Goal: Information Seeking & Learning: Learn about a topic

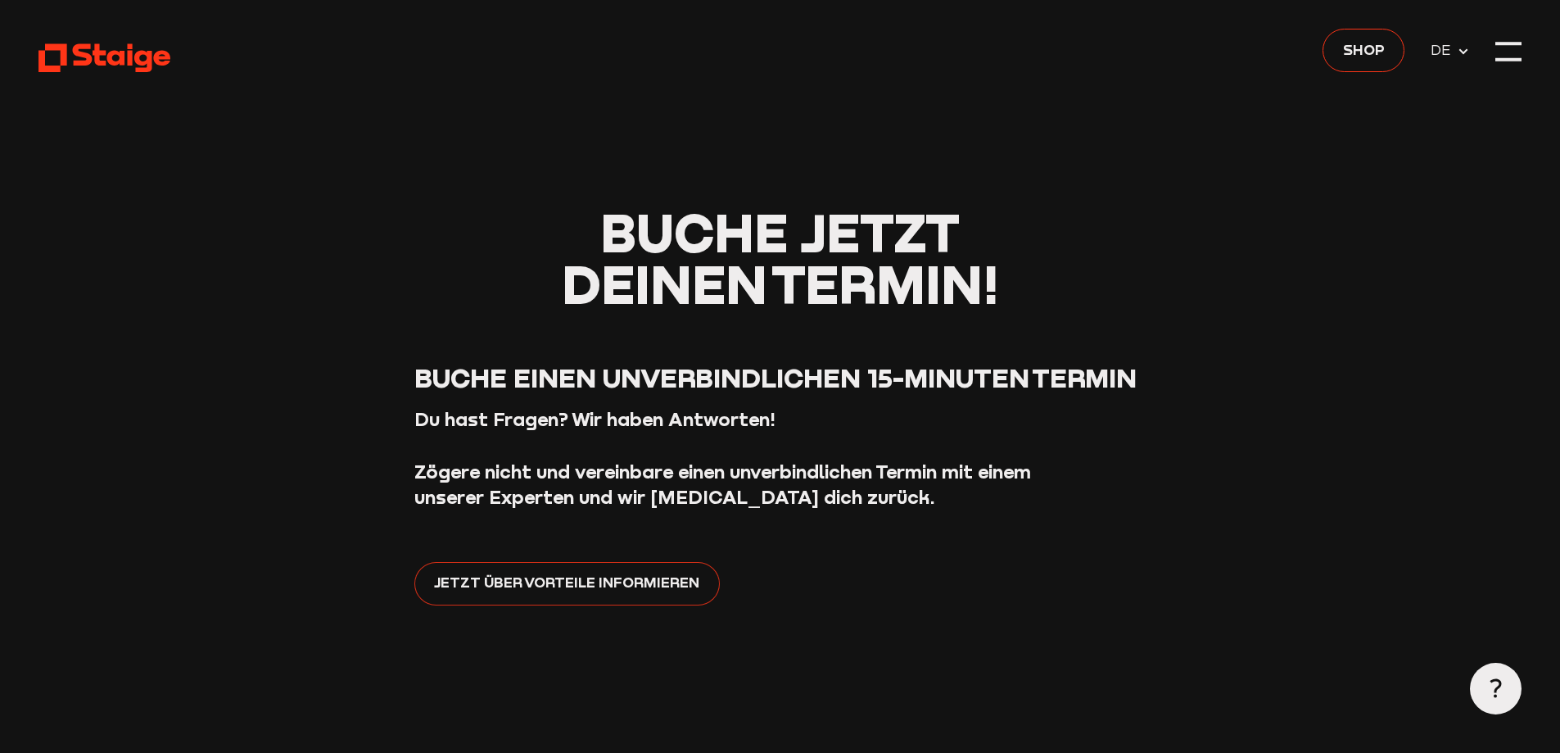
click at [603, 595] on link "Jetzt über Vorteile informieren" at bounding box center [566, 583] width 305 height 43
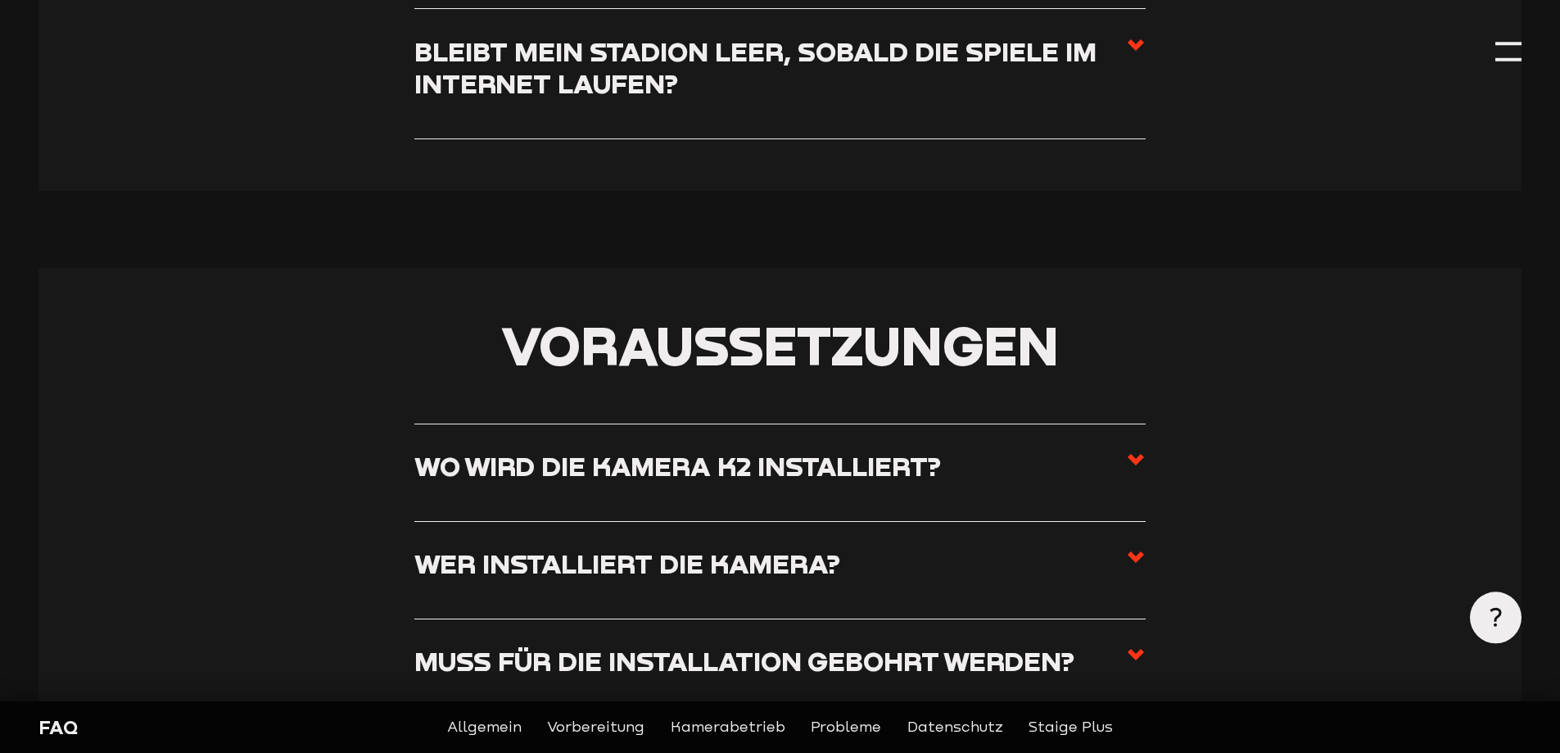
scroll to position [1228, 0]
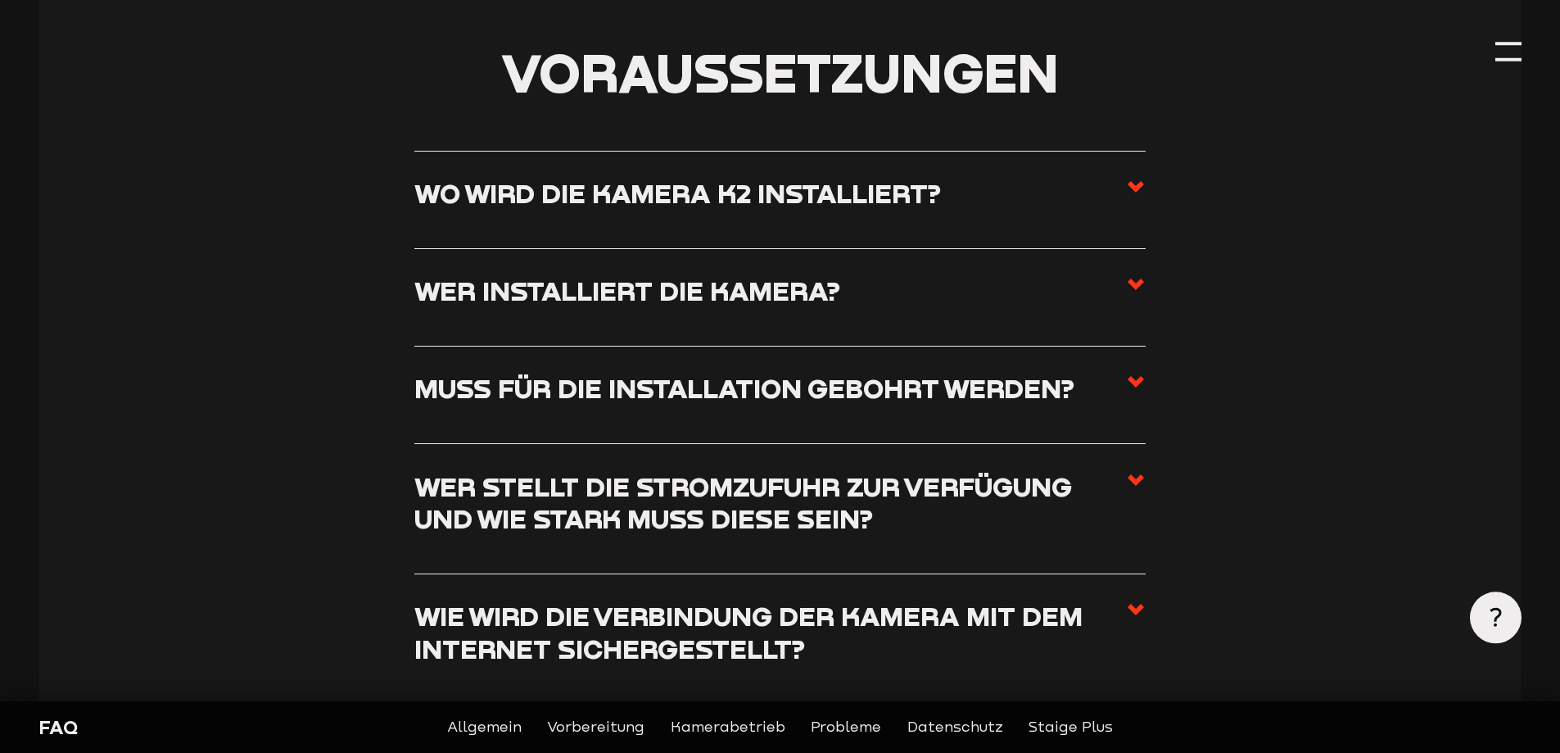
click at [780, 197] on h3 "Wo wird die Kamera K2 installiert?" at bounding box center [677, 193] width 527 height 32
click at [0, 0] on input "Wo wird die Kamera K2 installiert?" at bounding box center [0, 0] width 0 height 0
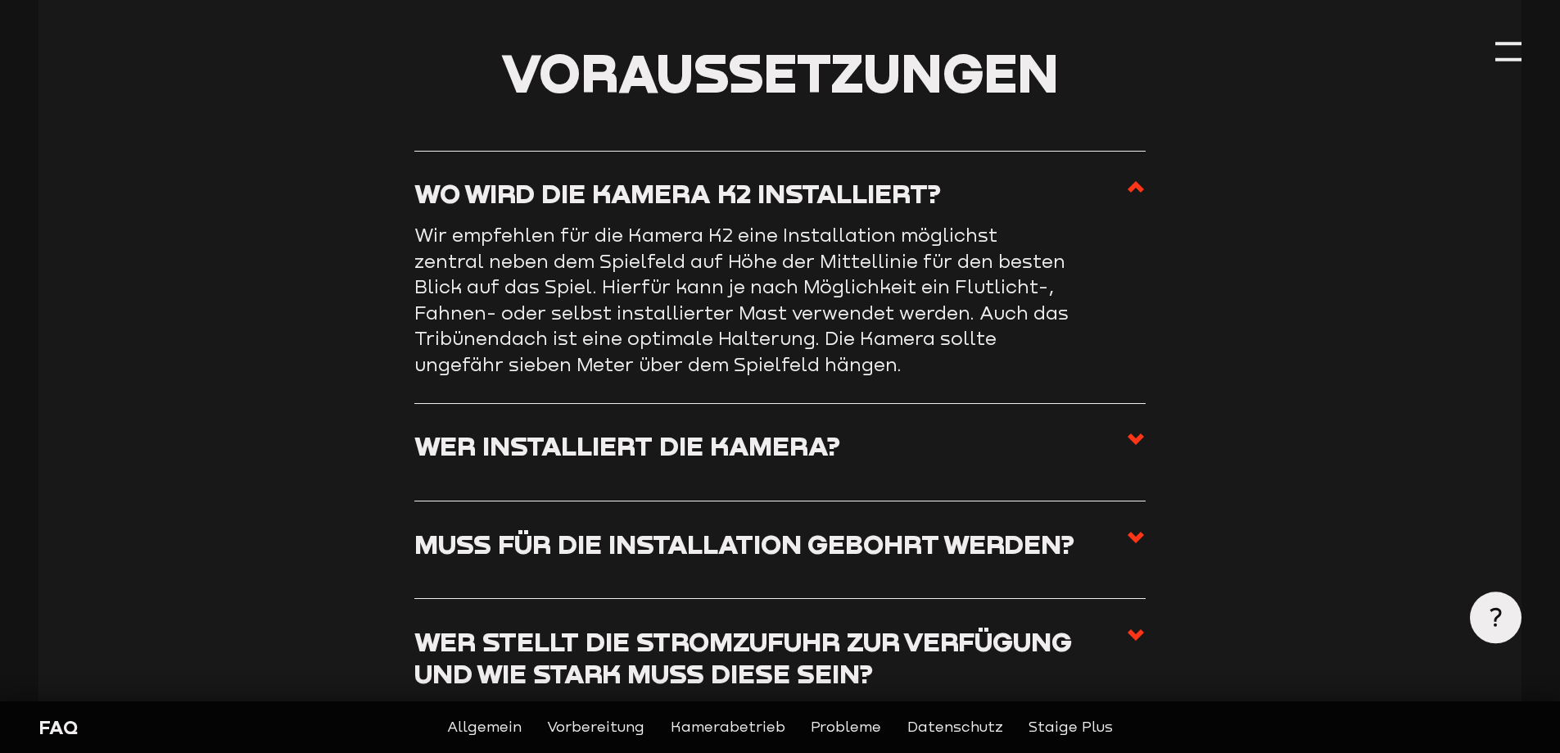
click at [732, 445] on h3 "Wer installiert die Kamera?" at bounding box center [627, 445] width 426 height 32
click at [0, 0] on input "Wer installiert die Kamera?" at bounding box center [0, 0] width 0 height 0
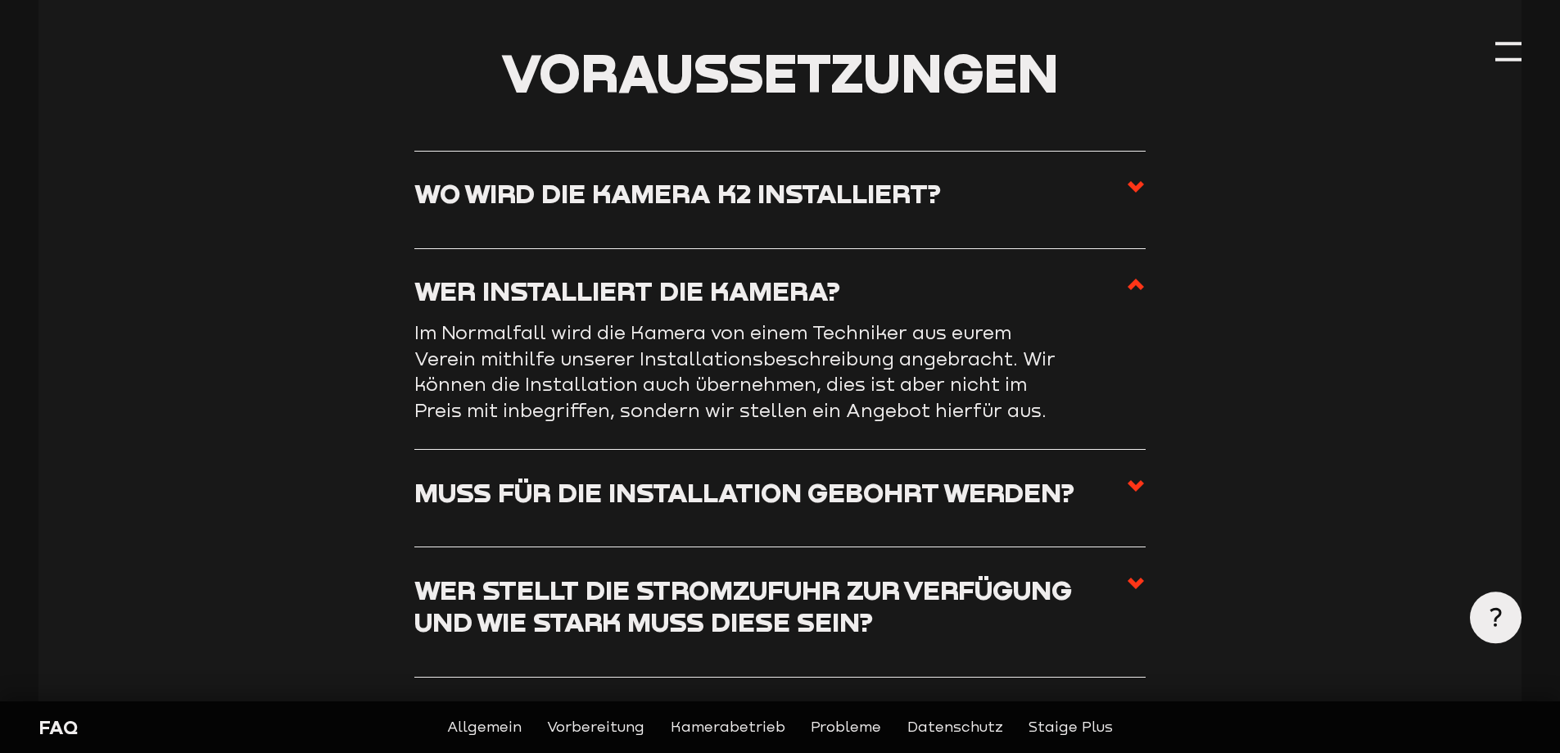
scroll to position [1501, 0]
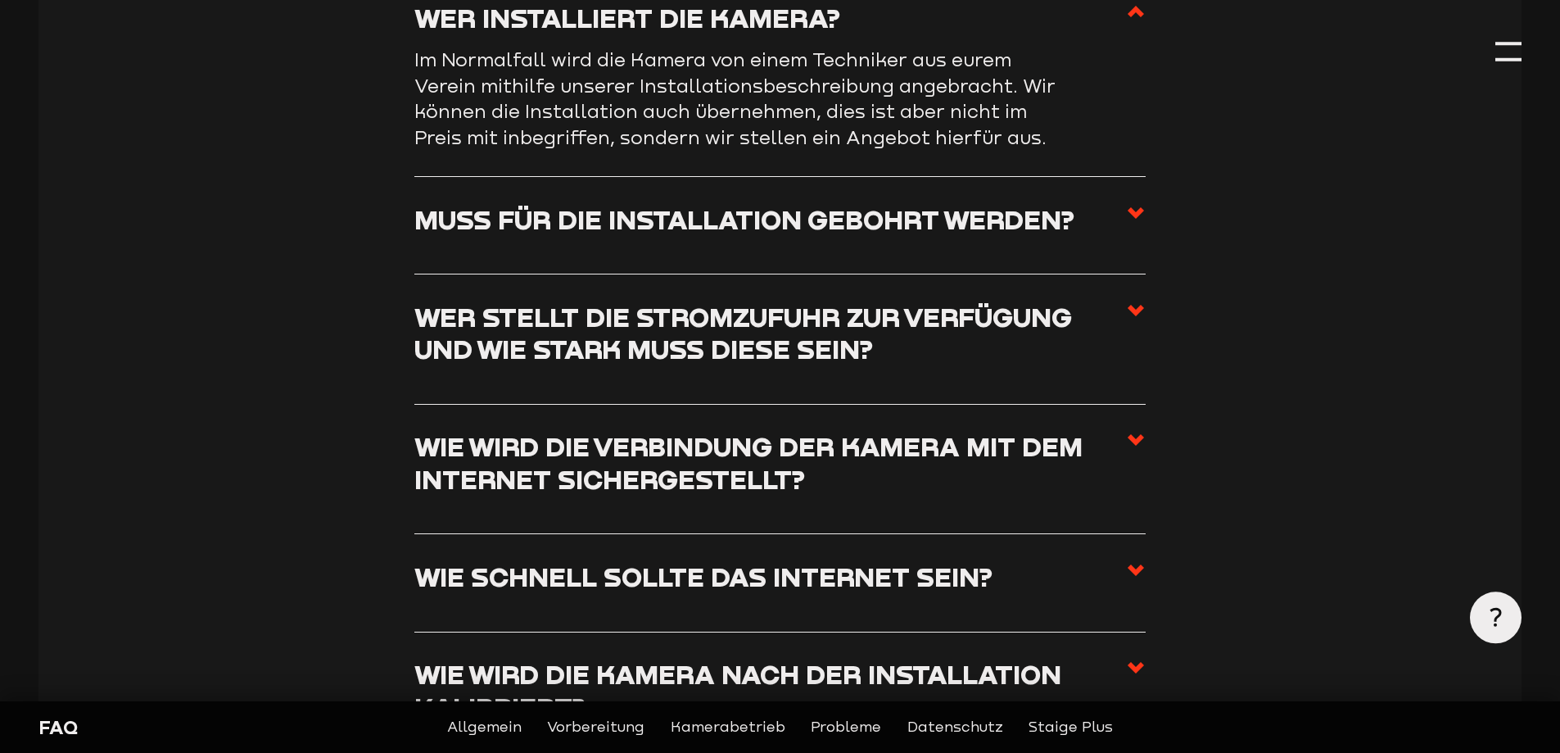
click at [744, 225] on h3 "Muss für die Installation gebohrt werden?" at bounding box center [744, 219] width 660 height 32
click at [0, 0] on input "Muss für die Installation gebohrt werden?" at bounding box center [0, 0] width 0 height 0
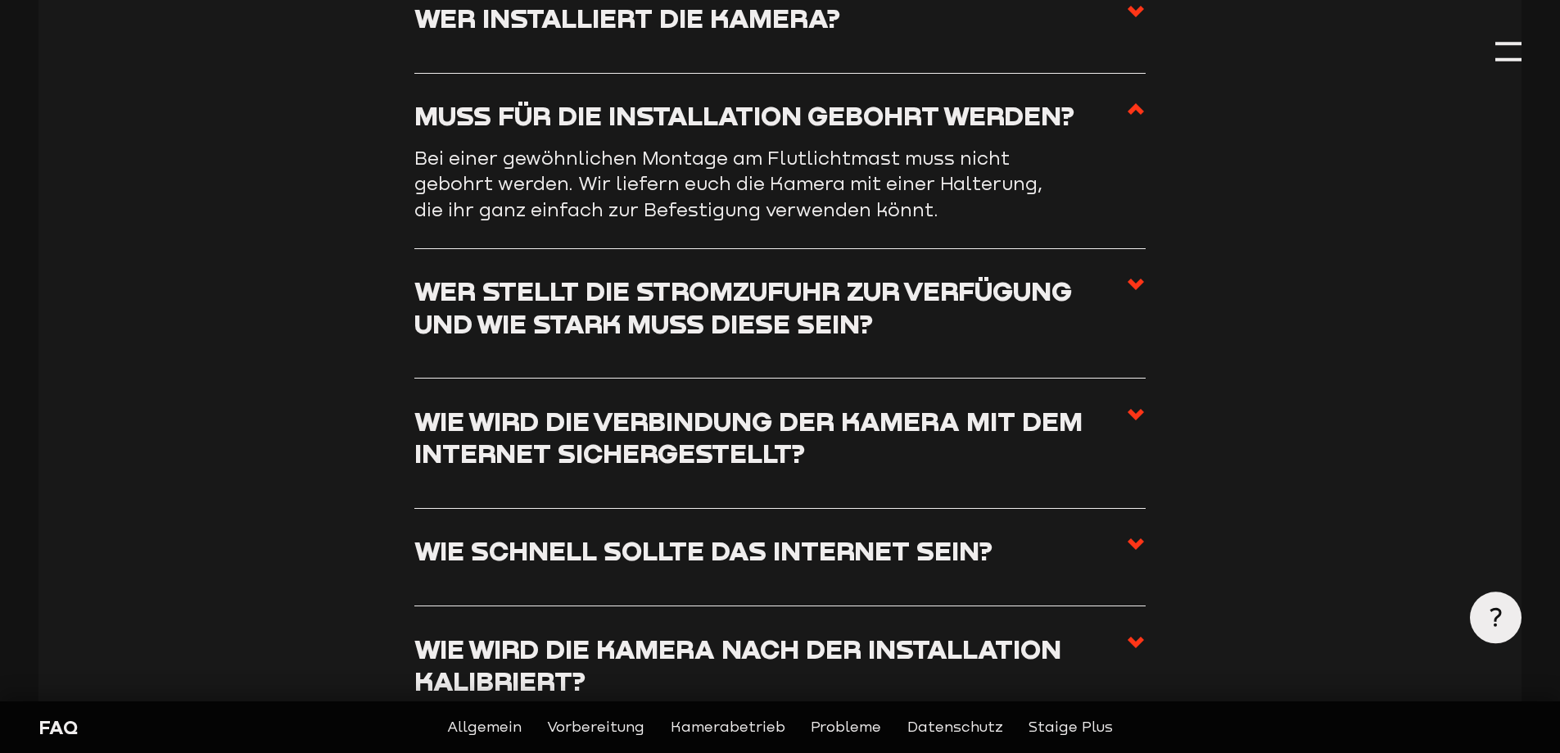
click at [768, 293] on h3 "Wer stellt die Stromzufuhr zur Verfügung und wie stark muss diese sein?" at bounding box center [770, 306] width 712 height 65
click at [0, 0] on input "Wer stellt die Stromzufuhr zur Verfügung und wie stark muss diese sein?" at bounding box center [0, 0] width 0 height 0
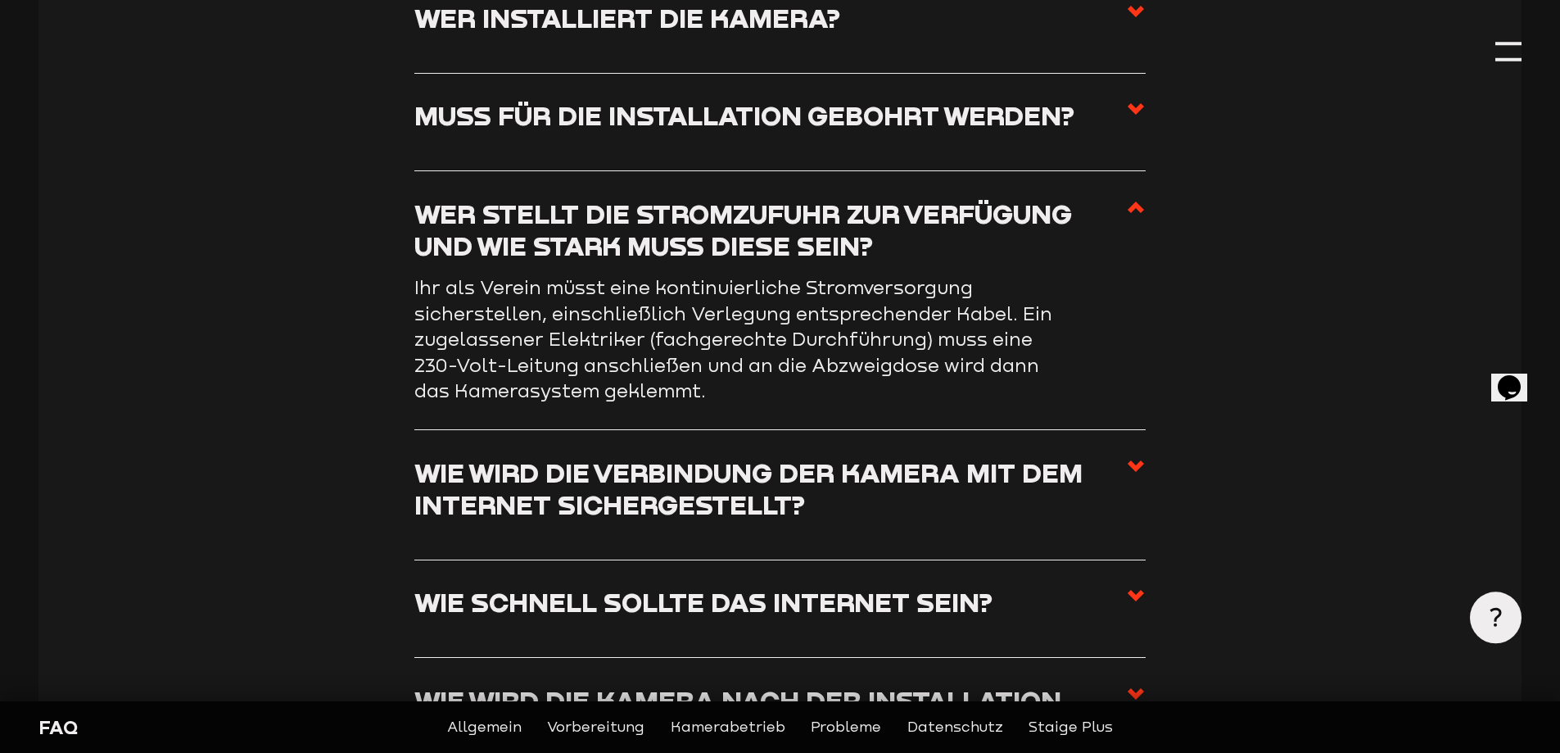
scroll to position [0, 0]
click at [756, 477] on h3 "Wie wird die Verbindung der Kamera mit dem Internet sichergestellt?" at bounding box center [770, 488] width 712 height 65
click at [0, 0] on input "Wie wird die Verbindung der Kamera mit dem Internet sichergestellt?" at bounding box center [0, 0] width 0 height 0
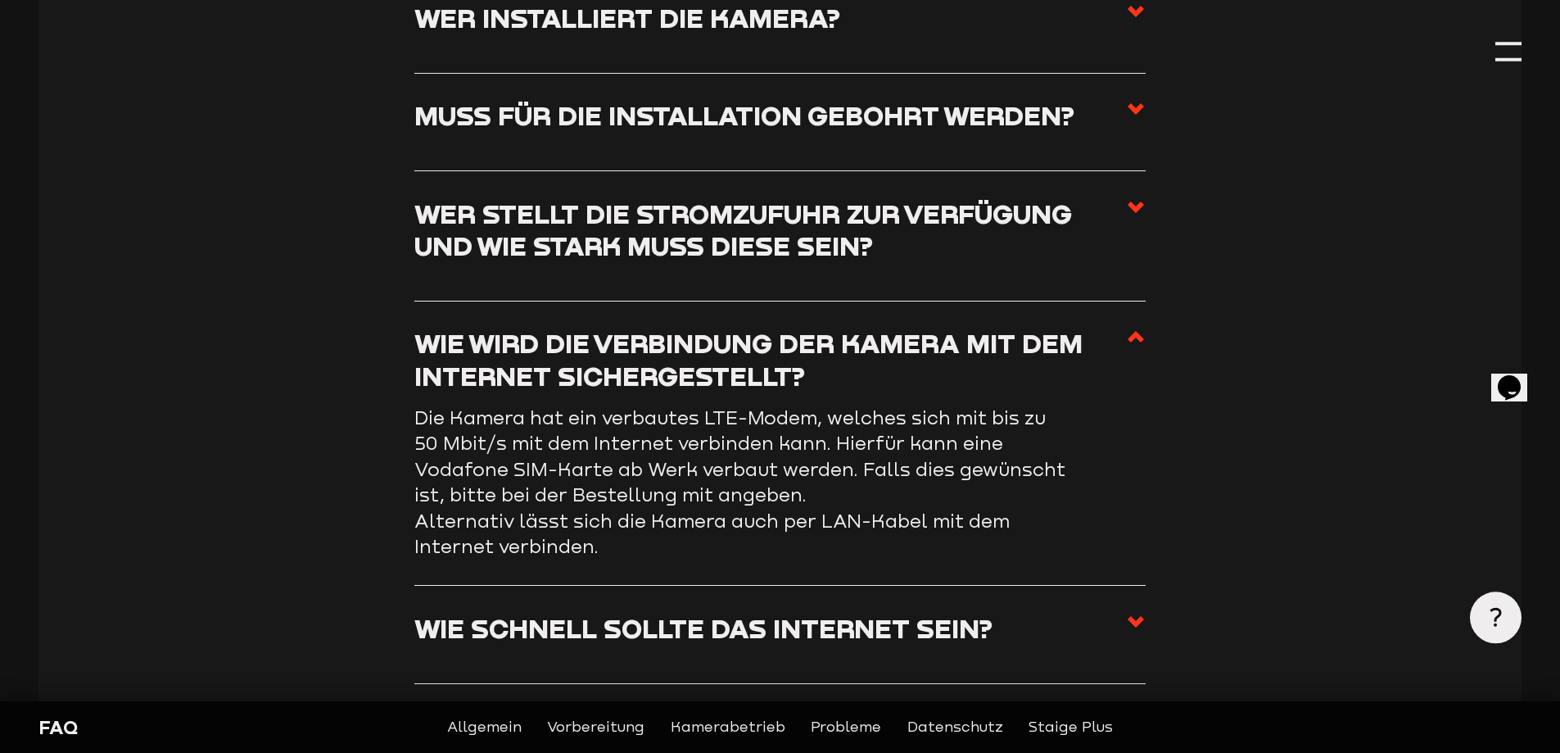
scroll to position [1775, 0]
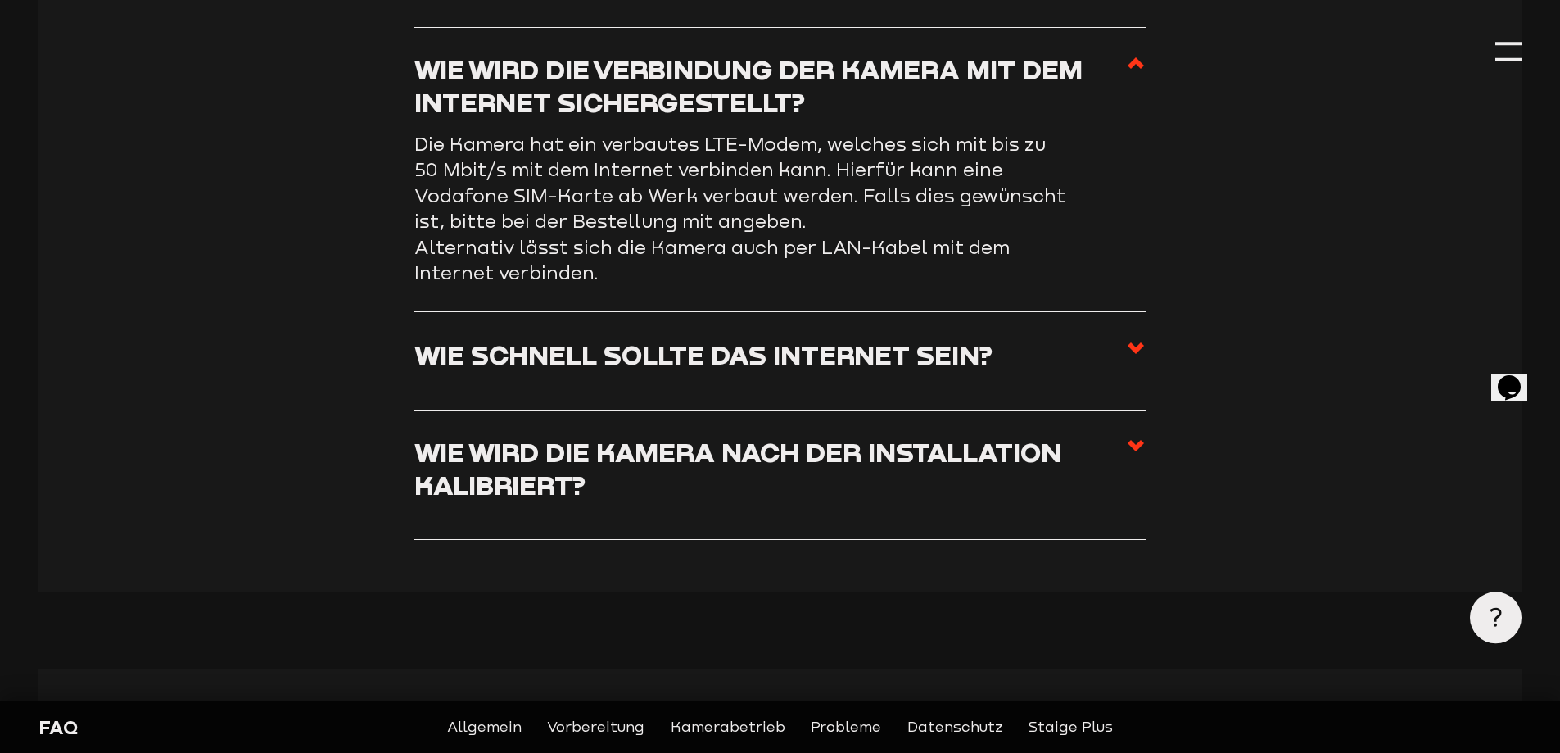
click at [839, 360] on h3 "Wie schnell sollte das Internet sein?" at bounding box center [703, 354] width 578 height 32
click at [0, 0] on input "Wie schnell sollte das Internet sein?" at bounding box center [0, 0] width 0 height 0
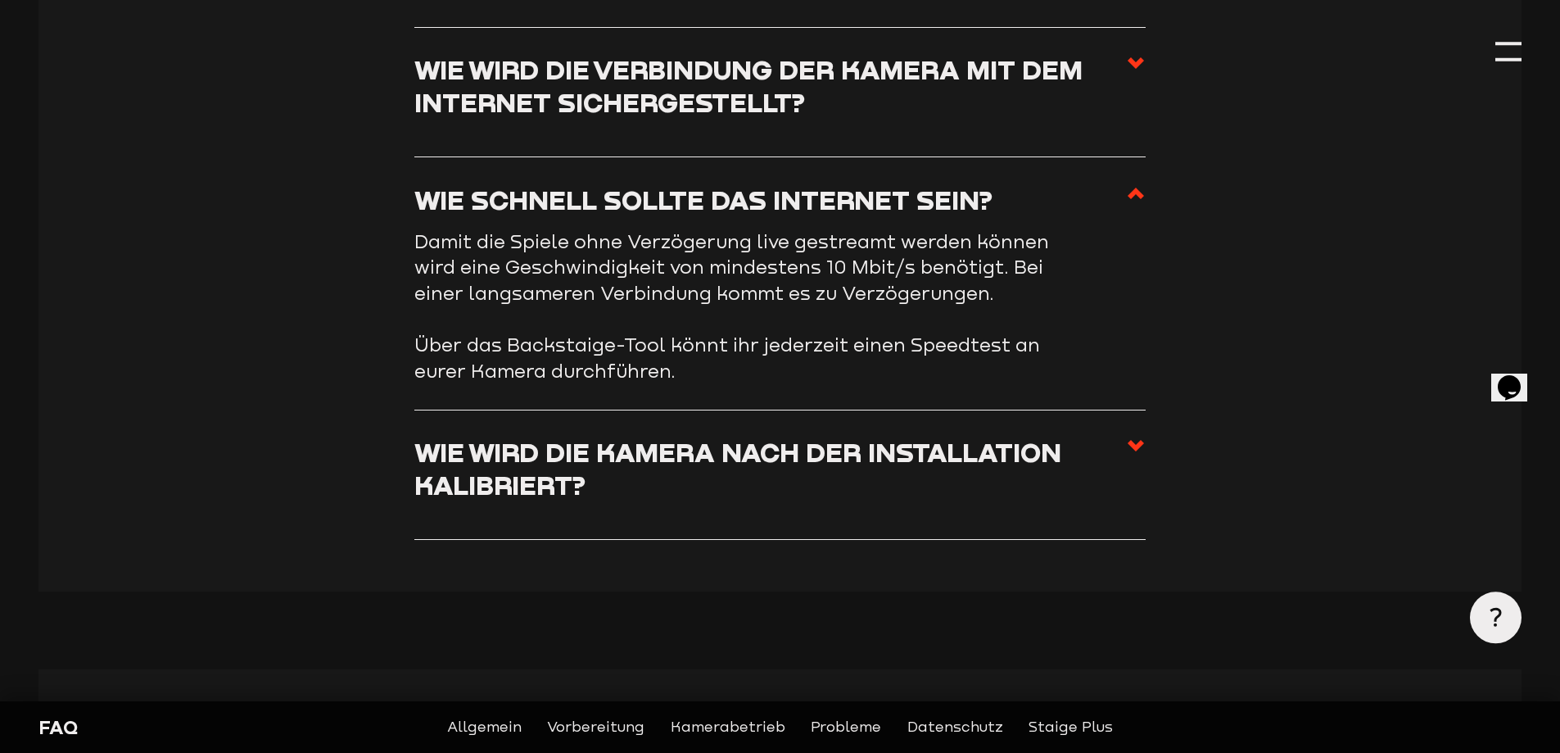
click at [828, 459] on h3 "Wie wird die Kamera nach der Installation kalibriert?" at bounding box center [770, 468] width 712 height 65
click at [0, 0] on input "Wie wird die Kamera nach der Installation kalibriert?" at bounding box center [0, 0] width 0 height 0
